Goal: Task Accomplishment & Management: Manage account settings

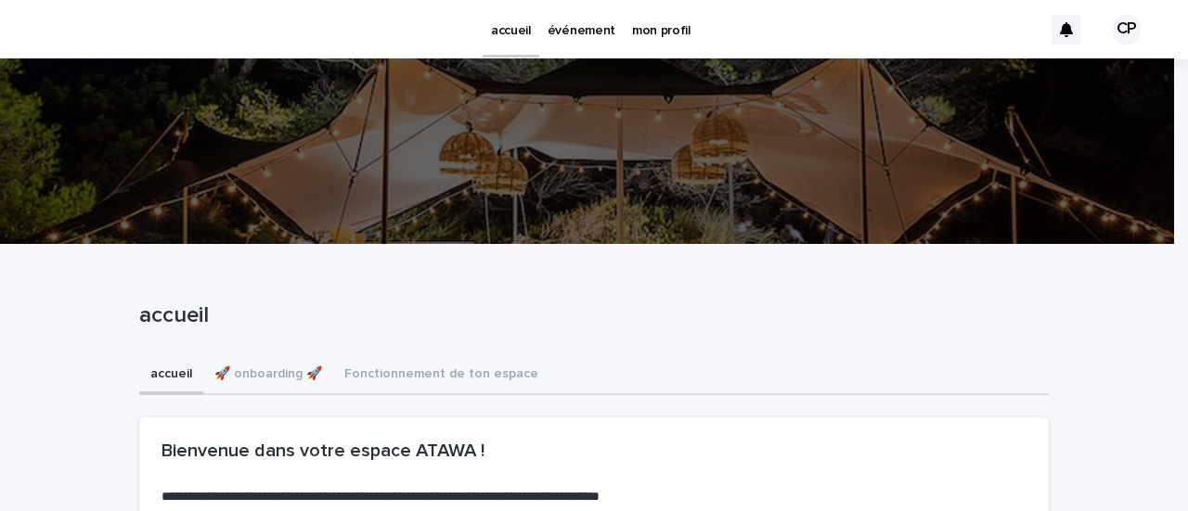
click at [564, 27] on p "événement" at bounding box center [582, 19] width 68 height 39
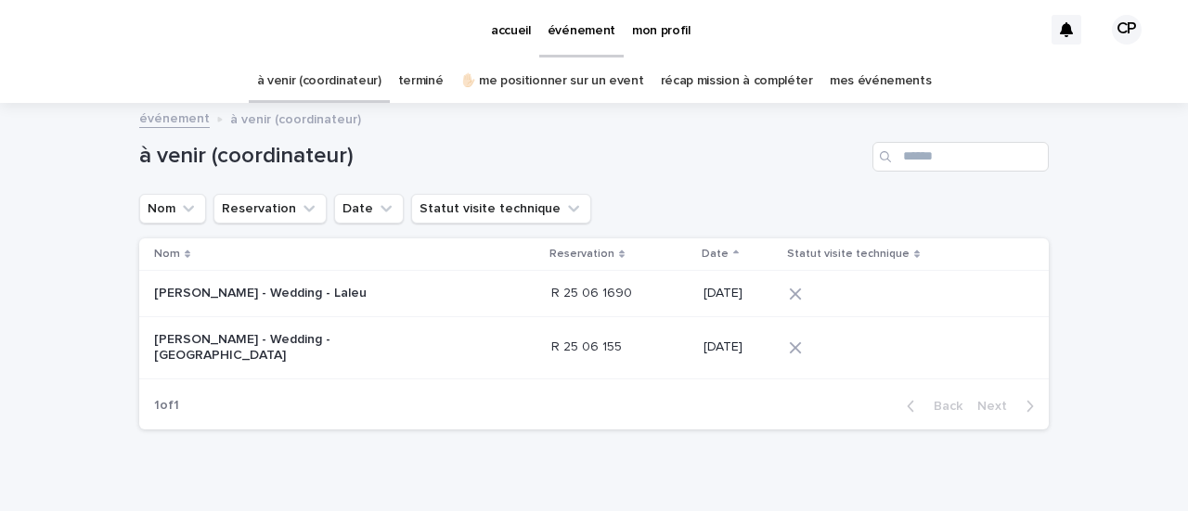
click at [252, 292] on p "[PERSON_NAME] - Wedding - Laleu" at bounding box center [270, 294] width 232 height 16
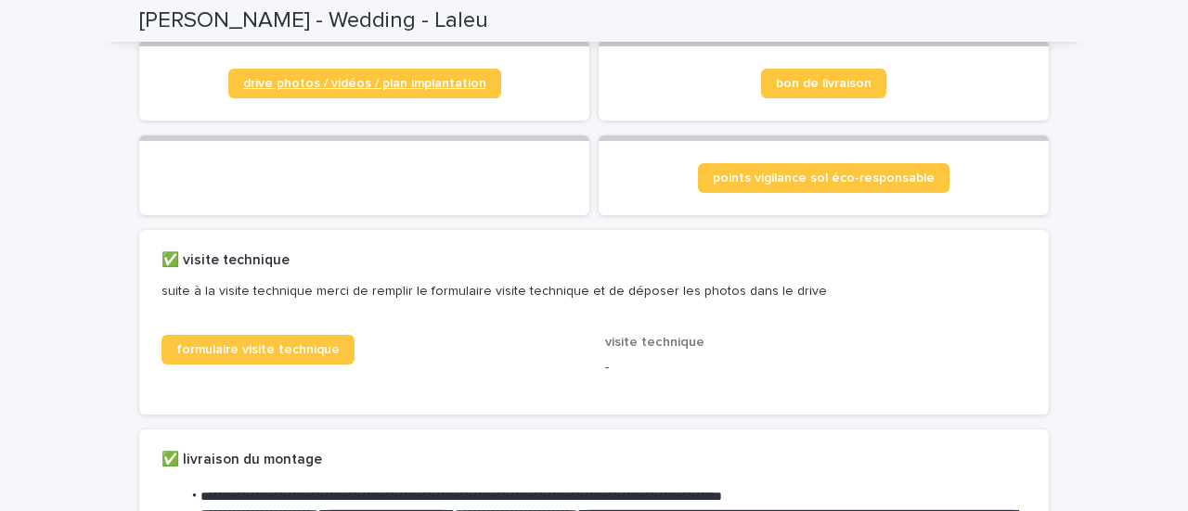
scroll to position [93, 0]
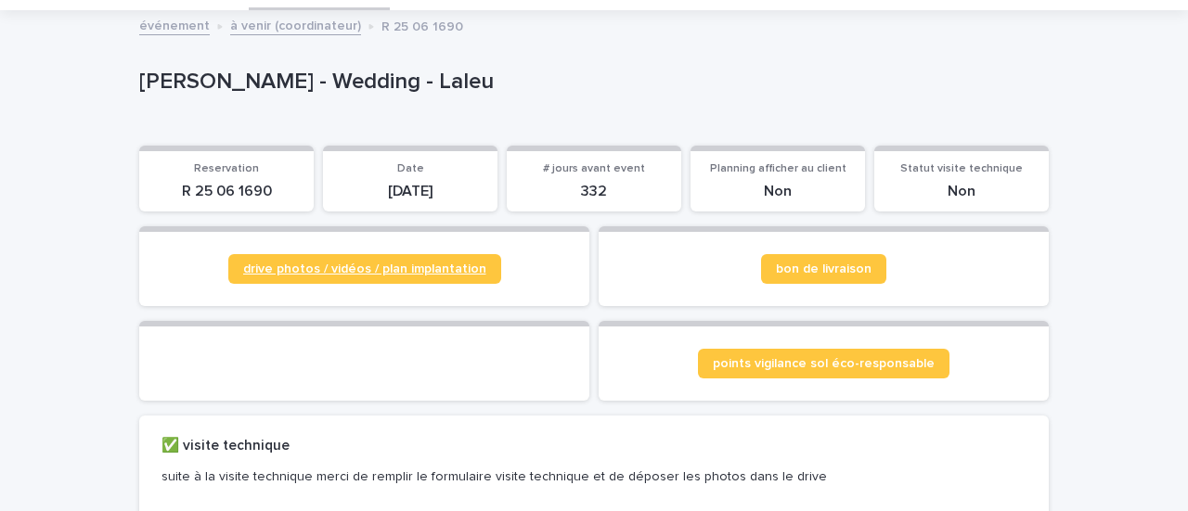
click at [311, 274] on span "drive photos / vidéos / plan implantation" at bounding box center [364, 269] width 243 height 13
click at [833, 359] on span "points vigilance sol éco-responsable" at bounding box center [824, 363] width 222 height 13
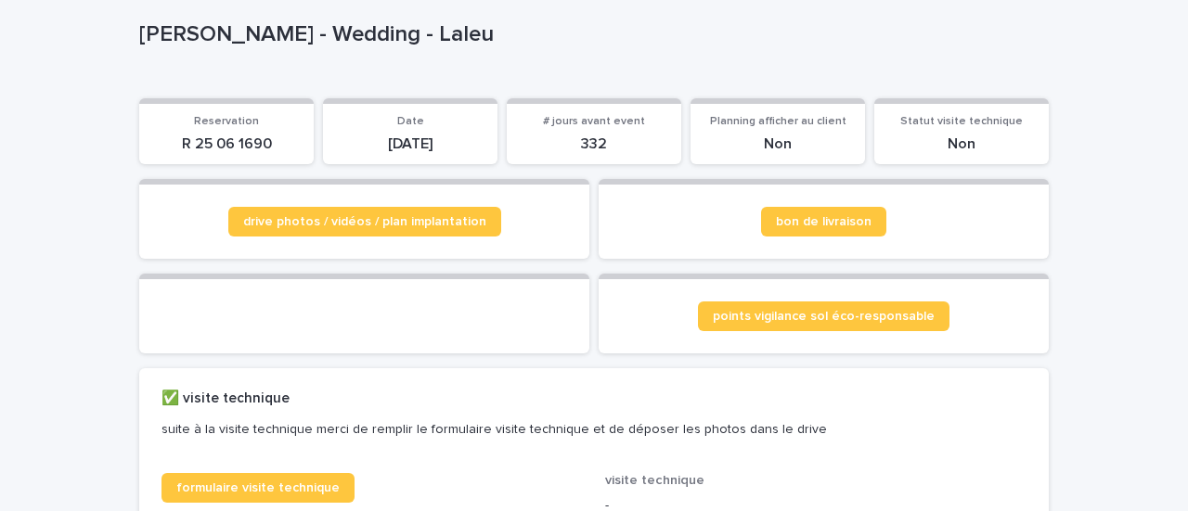
scroll to position [371, 0]
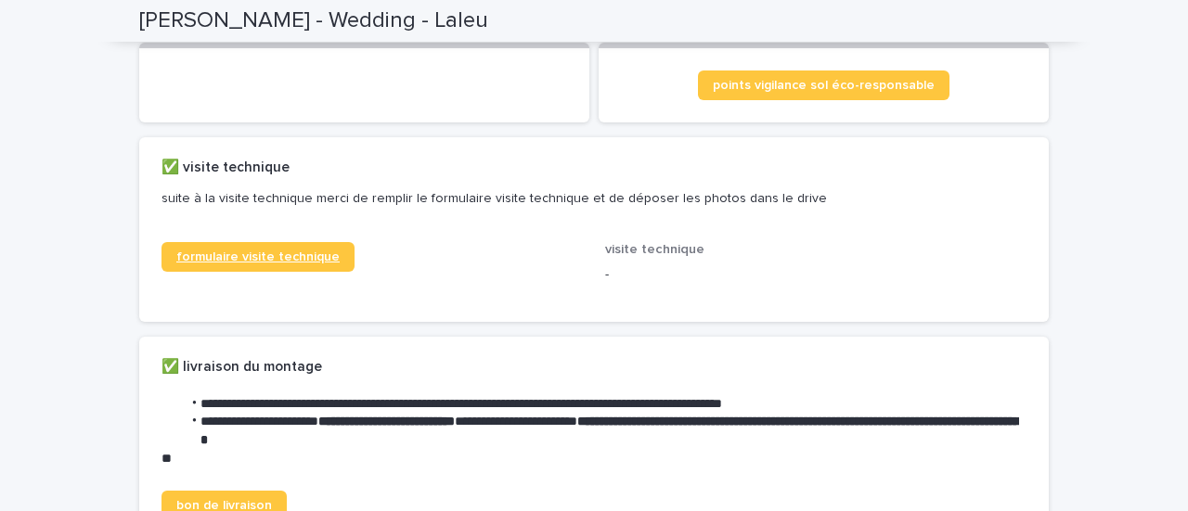
click at [246, 264] on span "formulaire visite technique" at bounding box center [257, 257] width 163 height 13
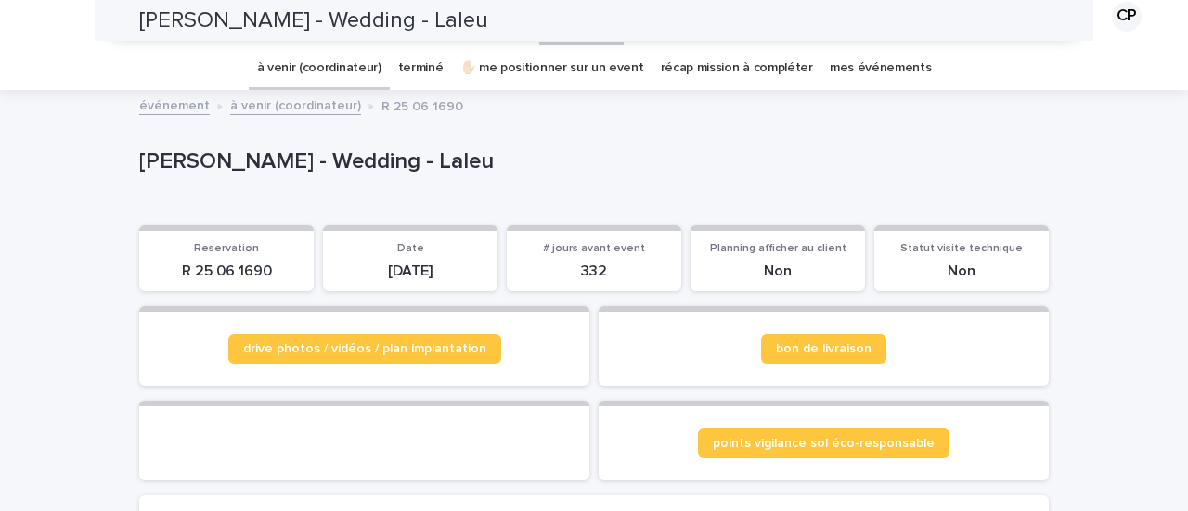
scroll to position [0, 0]
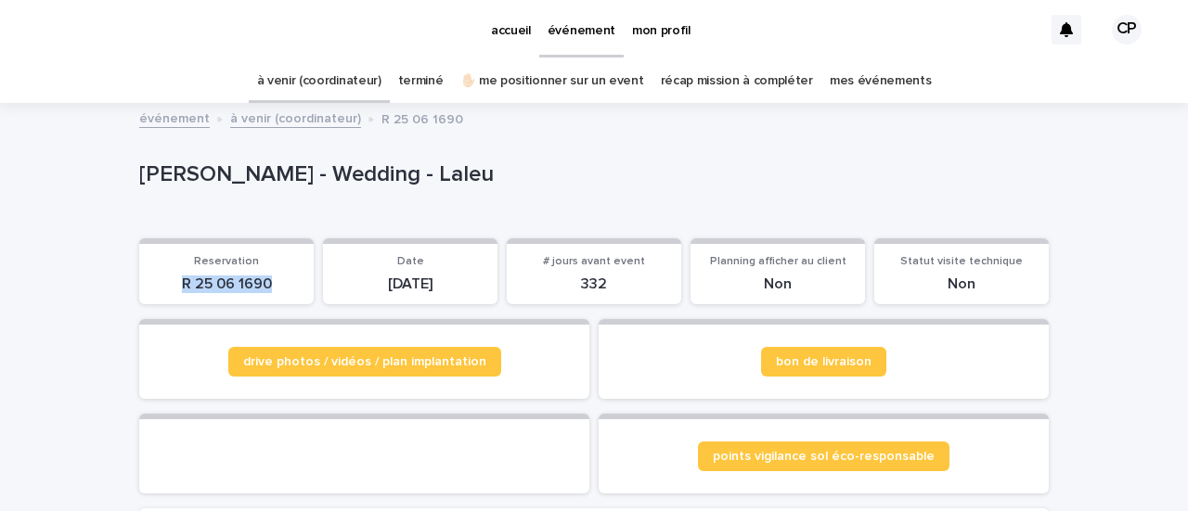
drag, startPoint x: 275, startPoint y: 280, endPoint x: 143, endPoint y: 271, distance: 132.1
click at [142, 279] on section "Reservation R 25 06 1690" at bounding box center [226, 272] width 174 height 67
copy p "R 25 06 1690"
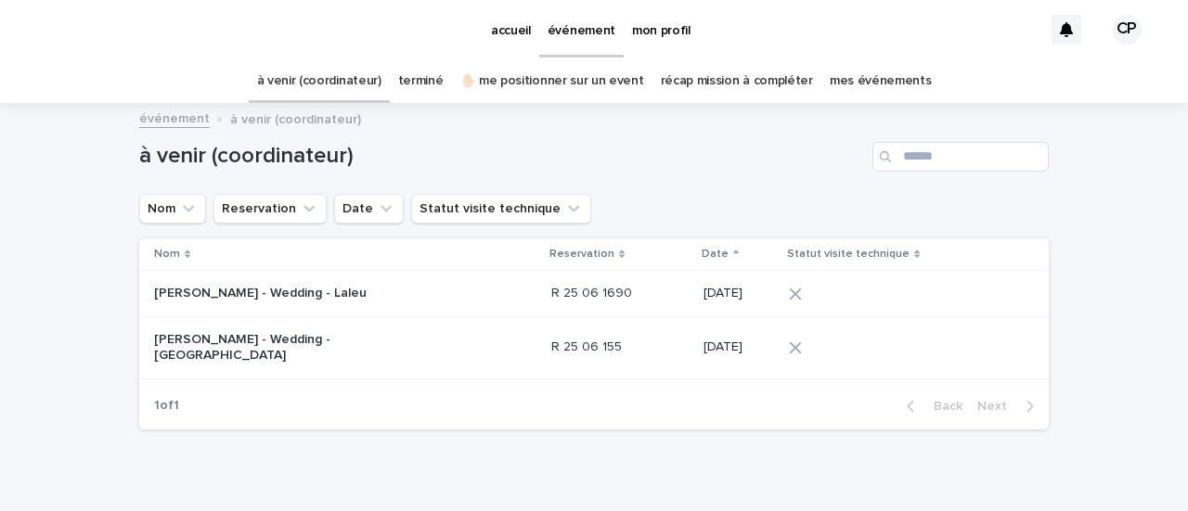
click at [251, 342] on p "[PERSON_NAME] - Wedding - [GEOGRAPHIC_DATA]" at bounding box center [270, 348] width 232 height 32
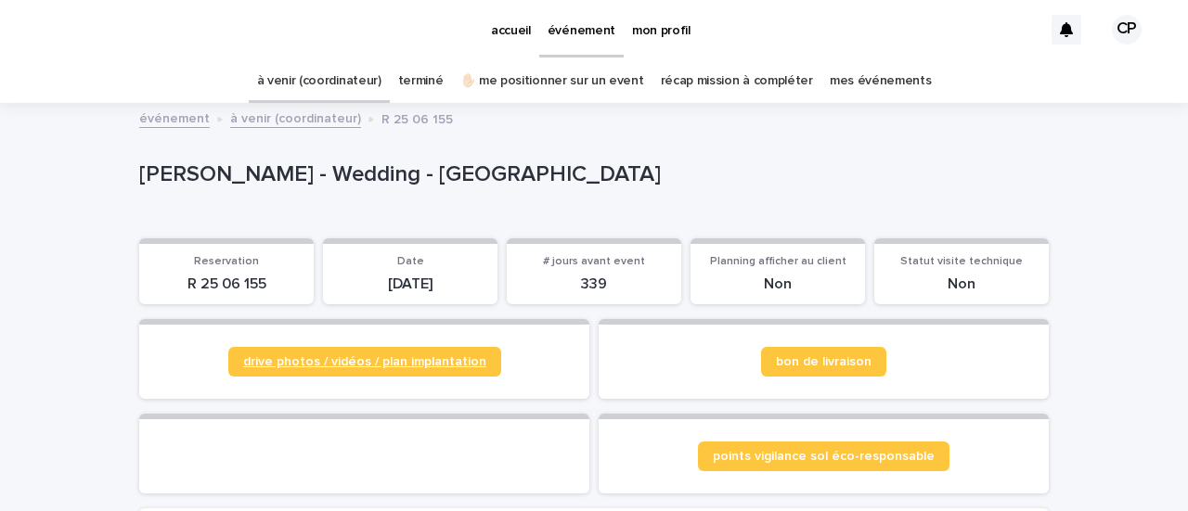
click at [364, 364] on span "drive photos / vidéos / plan implantation" at bounding box center [364, 361] width 243 height 13
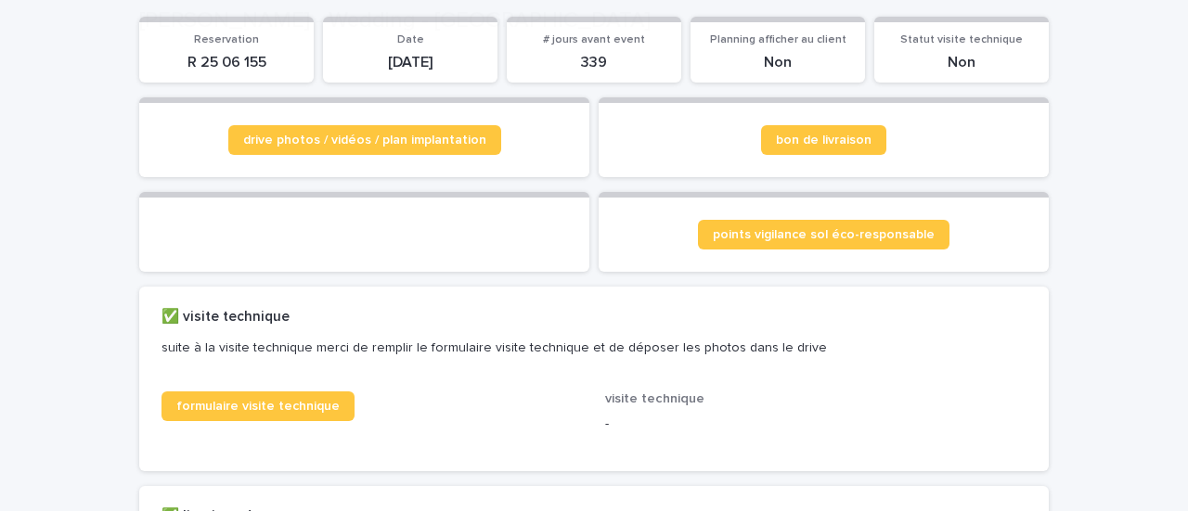
scroll to position [278, 0]
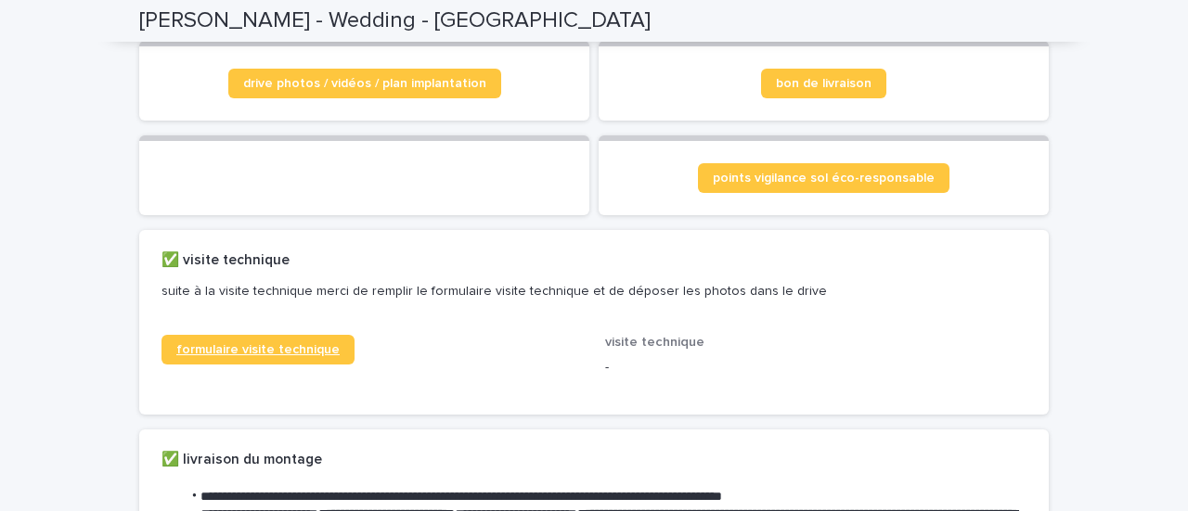
click at [250, 356] on span "formulaire visite technique" at bounding box center [257, 349] width 163 height 13
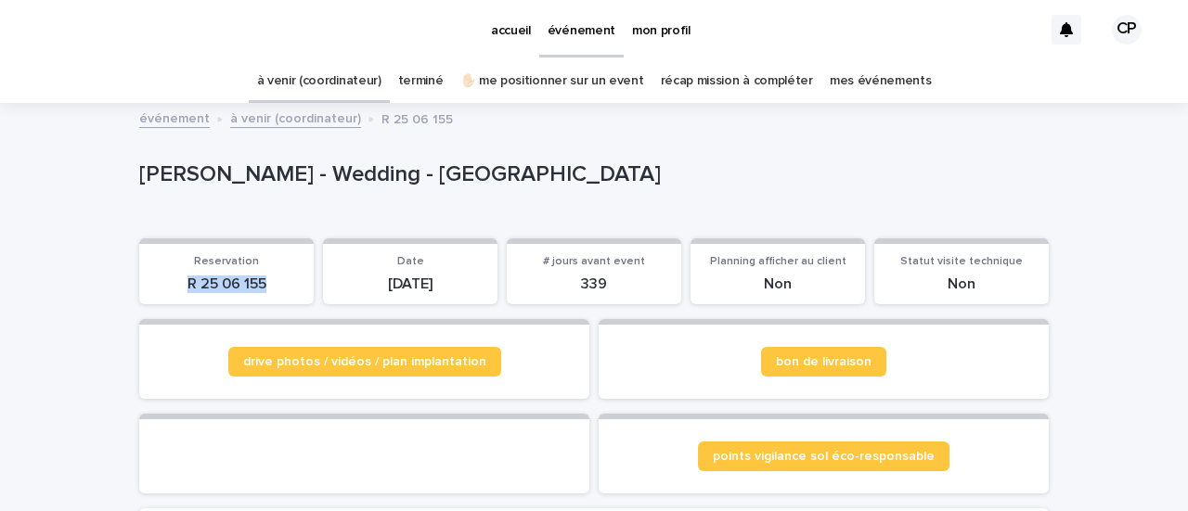
drag, startPoint x: 261, startPoint y: 281, endPoint x: 176, endPoint y: 285, distance: 84.5
click at [176, 285] on p "R 25 06 155" at bounding box center [226, 285] width 152 height 18
copy p "R 25 06 155"
